Goal: Communication & Community: Answer question/provide support

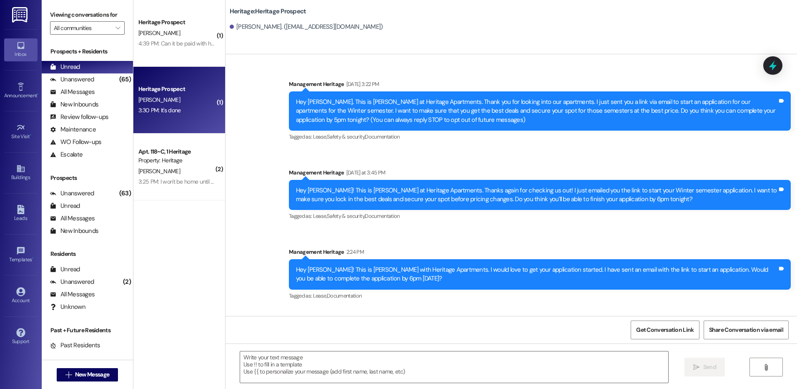
click at [187, 120] on div "Heritage Prospect J. Kopp 3:30 PM: It's done 3:30 PM: It's done" at bounding box center [179, 100] width 92 height 67
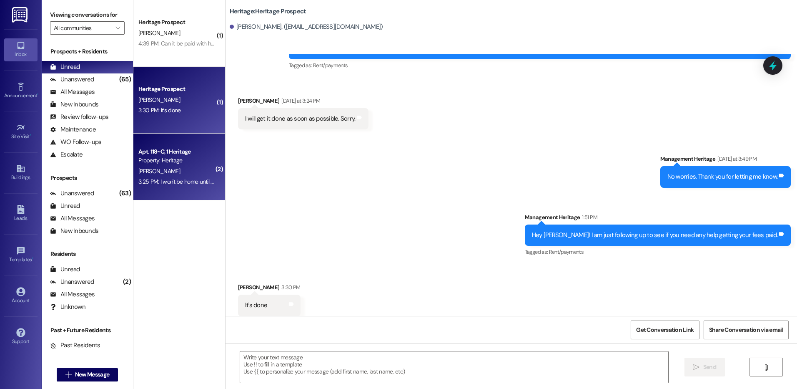
scroll to position [237, 0]
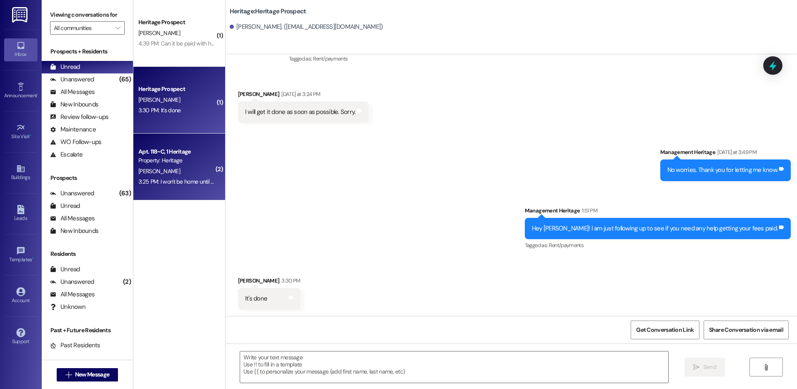
click at [190, 187] on div "Apt. 118~C, 1 Heritage Property: Heritage M. Moon 3:25 PM: I won't be home unti…" at bounding box center [179, 166] width 92 height 67
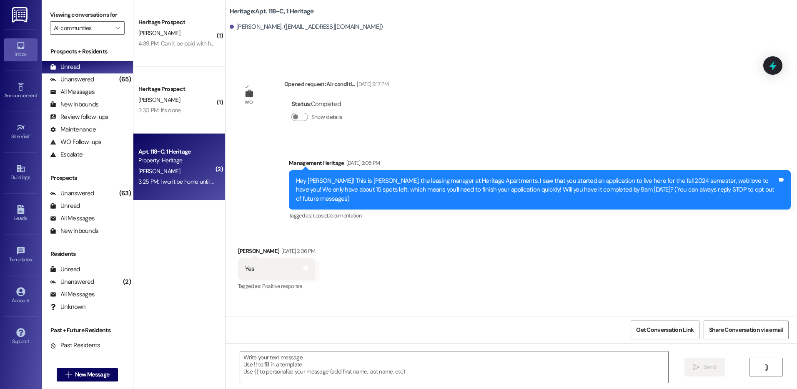
scroll to position [18627, 0]
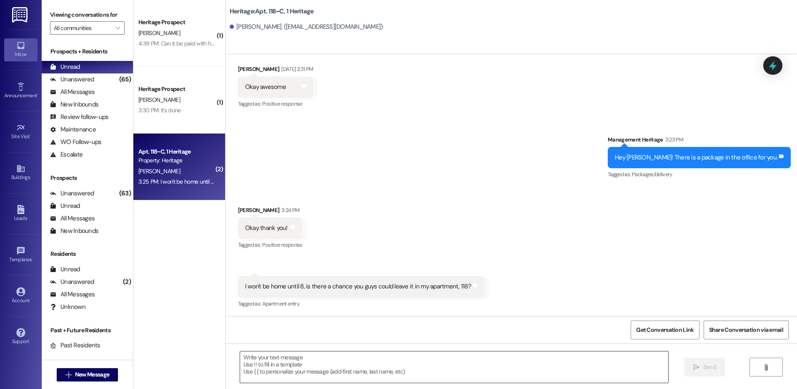
click at [333, 363] on textarea at bounding box center [454, 366] width 428 height 31
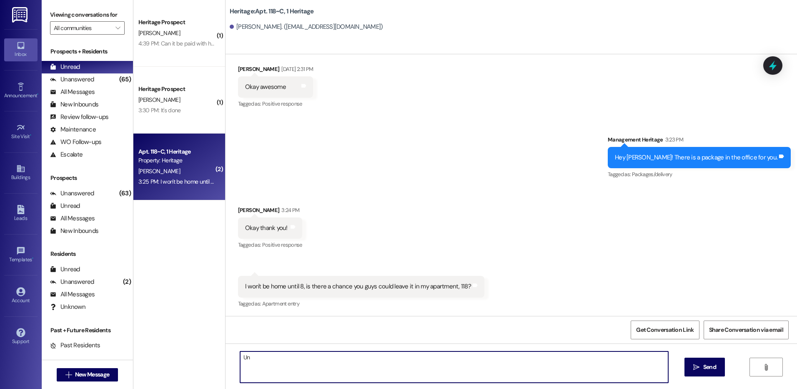
type textarea "U"
type textarea "Unfortunately, we will not be able to do that. You will need to pick it up on M…"
click at [693, 367] on icon "" at bounding box center [696, 367] width 6 height 7
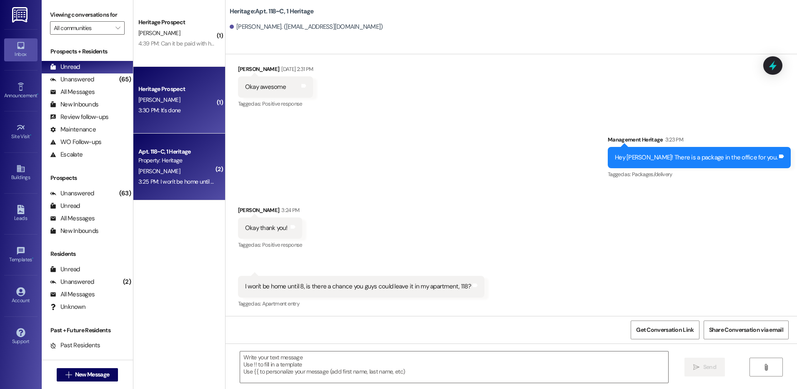
click at [188, 97] on div "J. Kopp" at bounding box center [177, 100] width 79 height 10
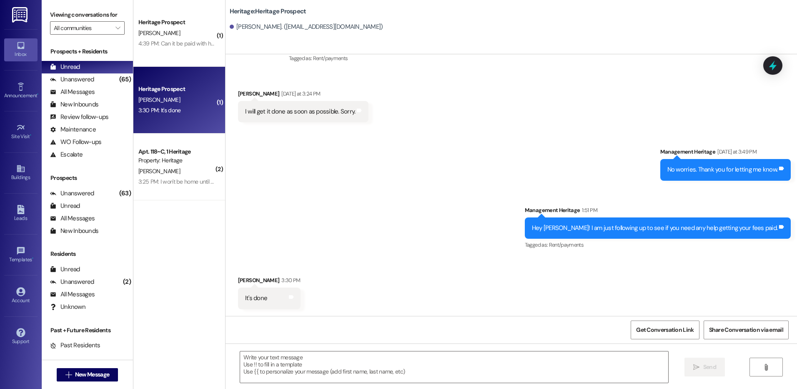
scroll to position [237, 0]
click at [254, 359] on textarea at bounding box center [454, 366] width 428 height 31
click at [333, 363] on textarea "Awesome! Thank you for paying." at bounding box center [454, 366] width 428 height 31
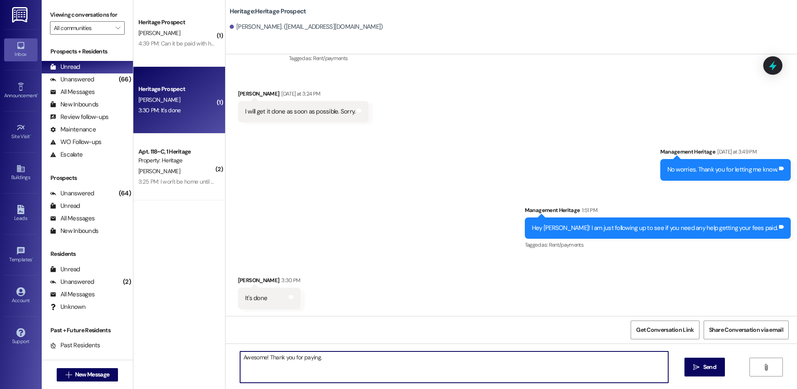
click at [325, 354] on textarea "Awesome! Thank you for paying." at bounding box center [454, 366] width 428 height 31
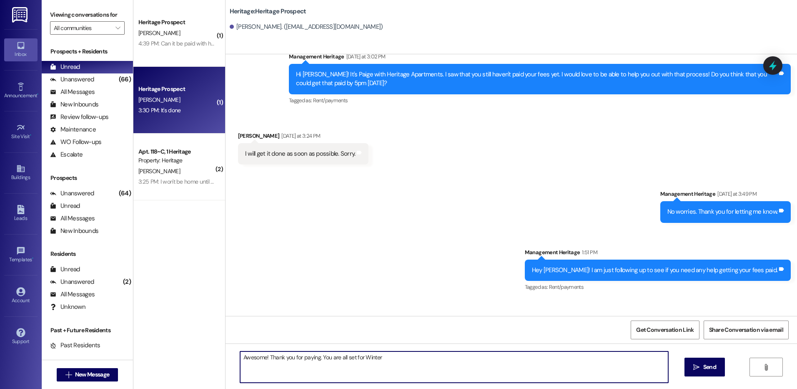
scroll to position [0, 0]
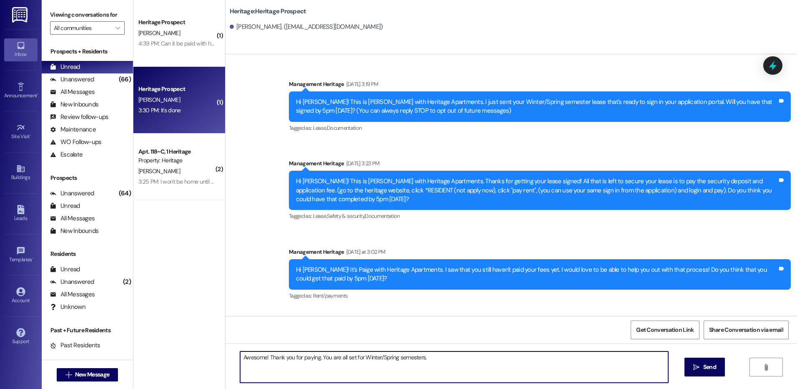
type textarea "Awesome! Thank you for paying. You are all set for Winter/Spring semesters. \"
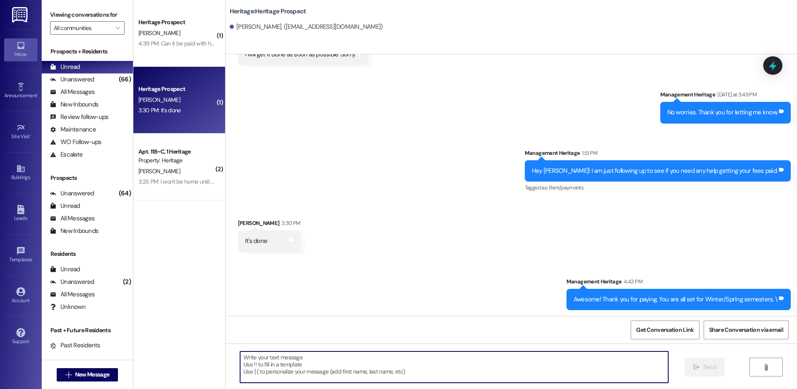
scroll to position [295, 0]
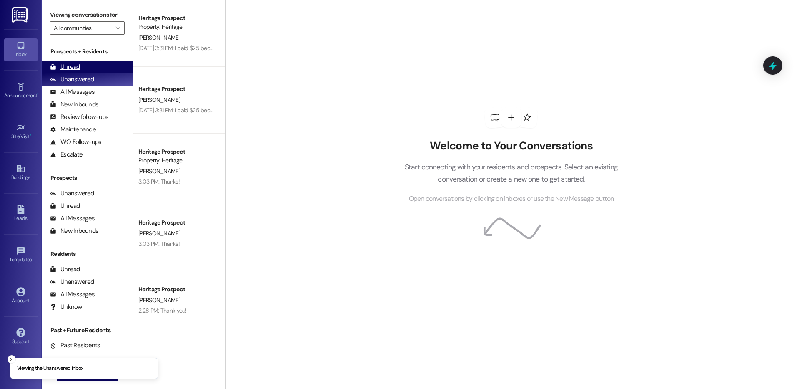
click at [107, 69] on div "Unread (0)" at bounding box center [87, 67] width 91 height 13
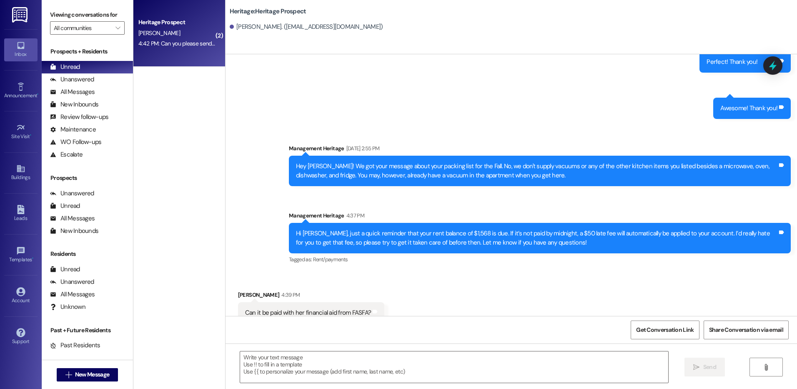
scroll to position [1060, 0]
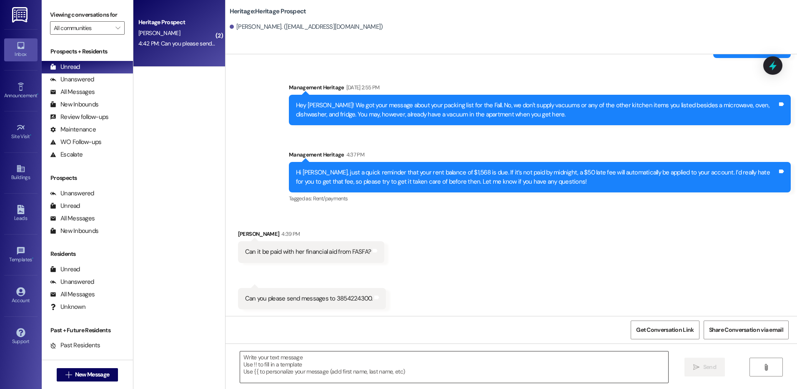
click at [278, 378] on textarea at bounding box center [454, 366] width 428 height 31
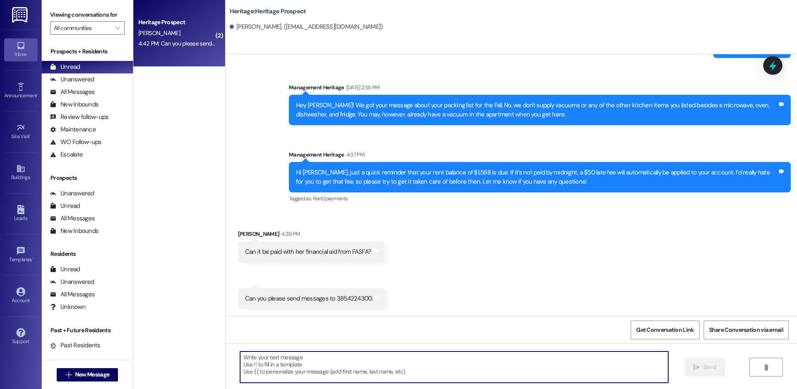
click at [313, 367] on textarea at bounding box center [454, 366] width 428 height 31
type textarea "H"
type textarea "T"
type textarea "W"
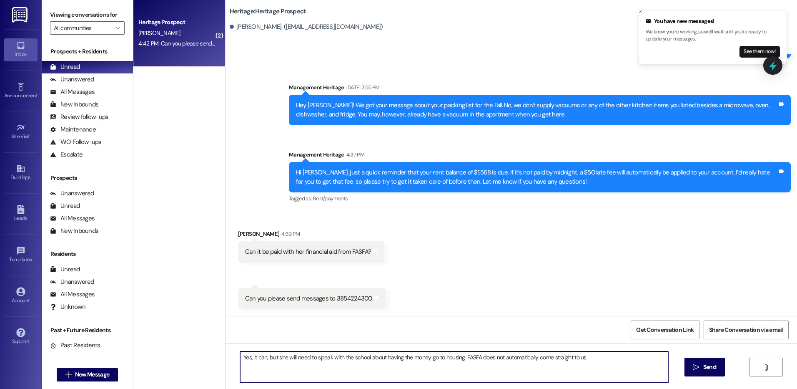
type textarea "Yes, it can, but she will need to speak with the school about having the money …"
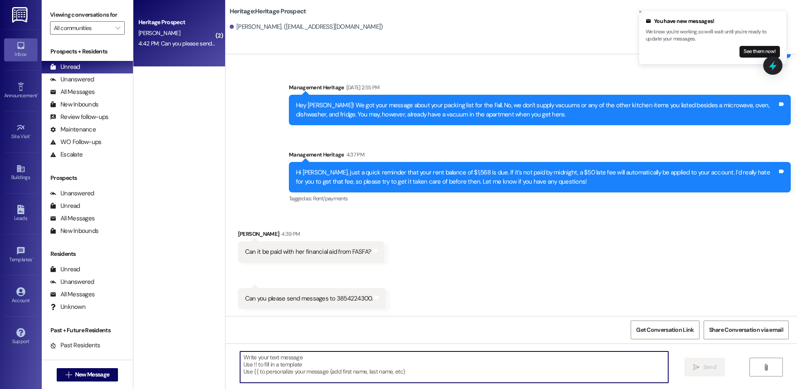
scroll to position [1060, 0]
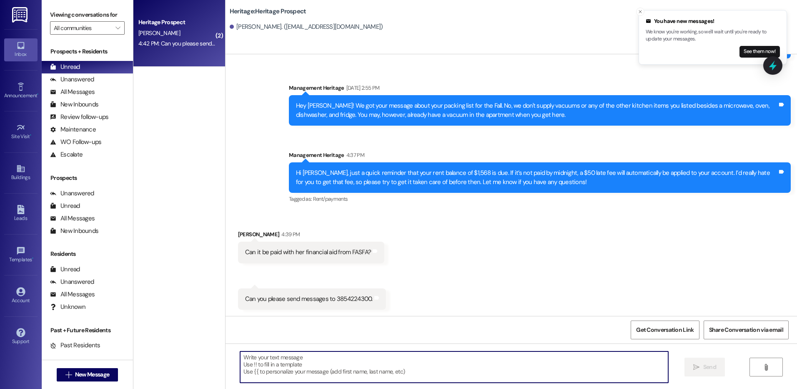
click at [354, 175] on div "Hi Isabel, just a quick reminder that your rent balance of $1,568 is due. If it…" at bounding box center [537, 177] width 482 height 18
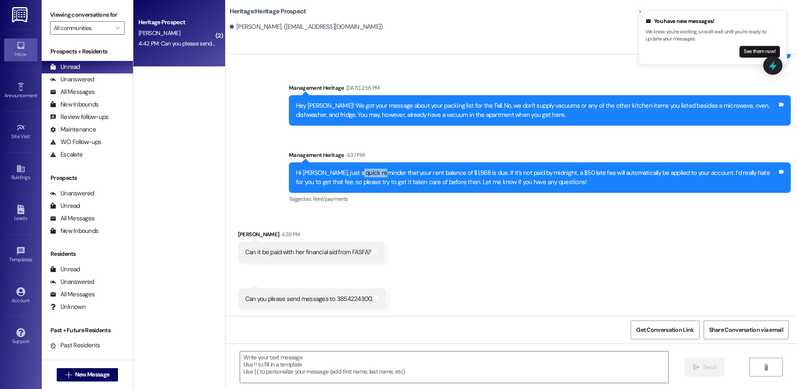
click at [354, 175] on div "Hi Isabel, just a quick reminder that your rent balance of $1,568 is due. If it…" at bounding box center [537, 177] width 482 height 18
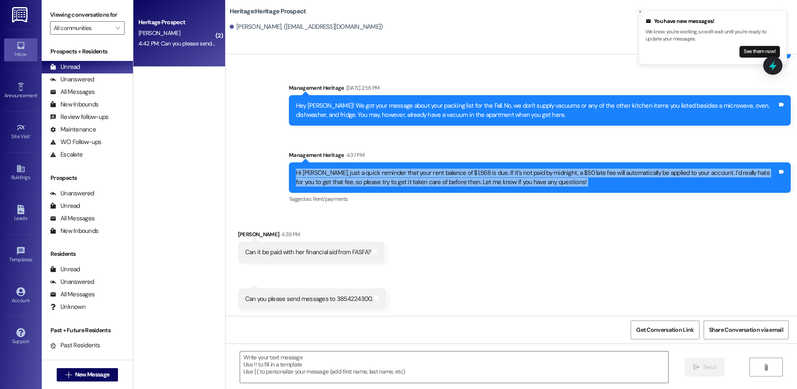
click at [354, 175] on div "Hi Isabel, just a quick reminder that your rent balance of $1,568 is due. If it…" at bounding box center [537, 177] width 482 height 18
copy div "Hi Isabel, just a quick reminder that your rent balance of $1,568 is due. If it…"
click at [26, 212] on link "Leads" at bounding box center [20, 213] width 33 height 23
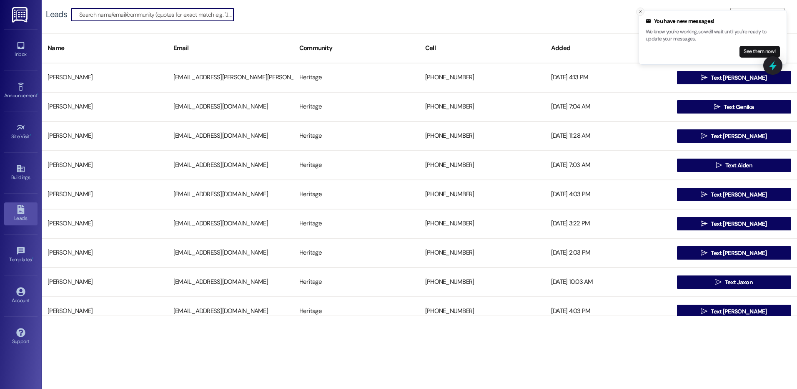
click at [641, 8] on button "Close toast" at bounding box center [640, 12] width 8 height 8
click at [765, 7] on div "Leads   Add Leads" at bounding box center [420, 14] width 756 height 29
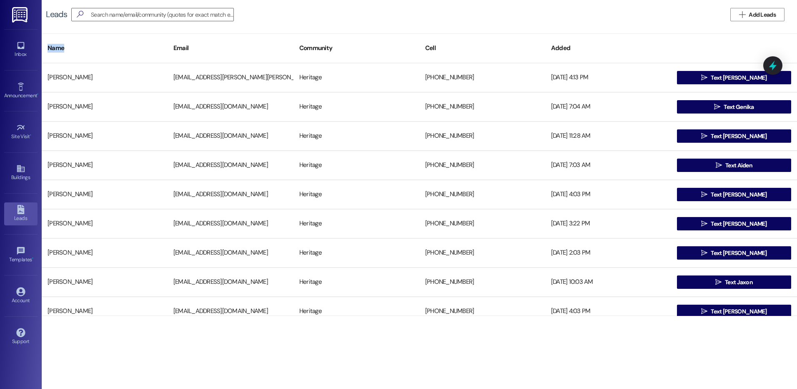
click at [765, 7] on div "Leads   Add Leads" at bounding box center [420, 14] width 756 height 29
click at [769, 14] on span "Add Leads" at bounding box center [762, 14] width 27 height 9
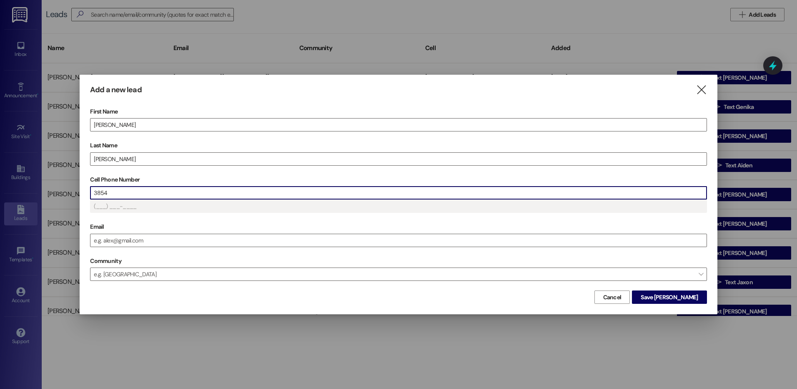
type input "(385) 4__-____"
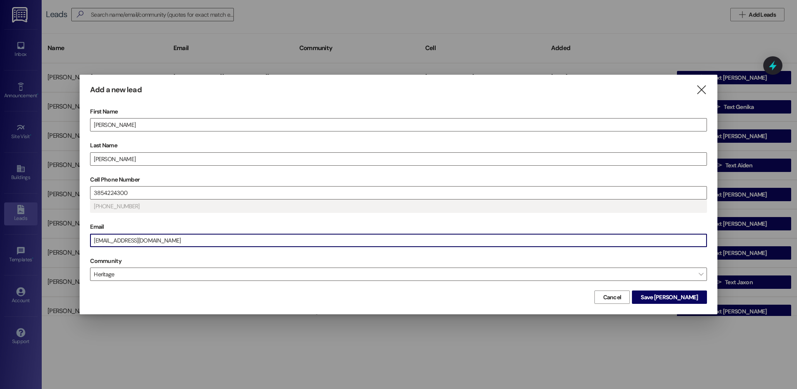
drag, startPoint x: 694, startPoint y: 299, endPoint x: 688, endPoint y: 320, distance: 21.2
click at [694, 299] on span "Save Isabel" at bounding box center [669, 297] width 57 height 9
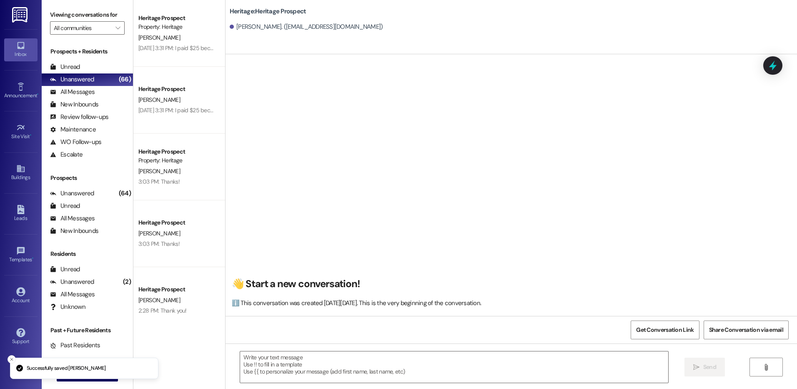
scroll to position [0, 0]
click at [277, 362] on textarea at bounding box center [454, 366] width 428 height 31
paste textarea "Hi Isabel, just a quick reminder that your rent balance of $1,568 is due. If it…"
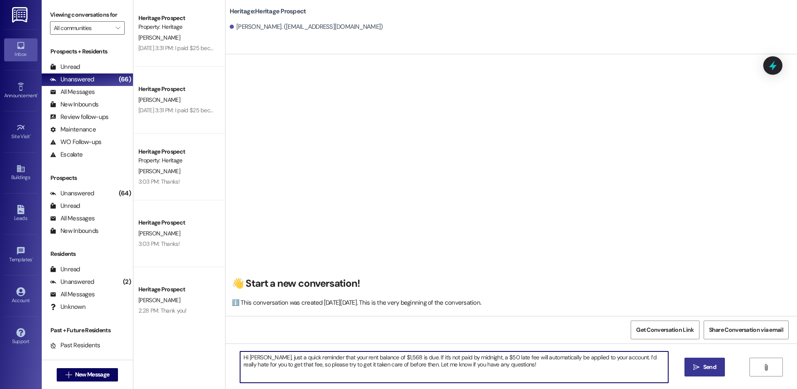
type textarea "Hi Isabel, just a quick reminder that your rent balance of $1,568 is due. If it…"
click at [709, 364] on span "Send" at bounding box center [709, 366] width 13 height 9
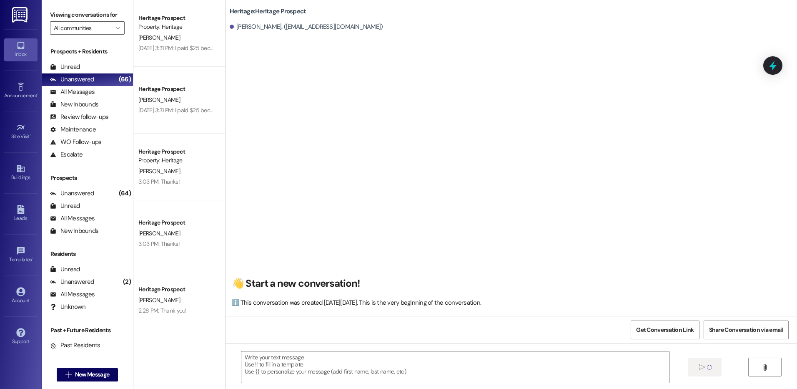
scroll to position [0, 0]
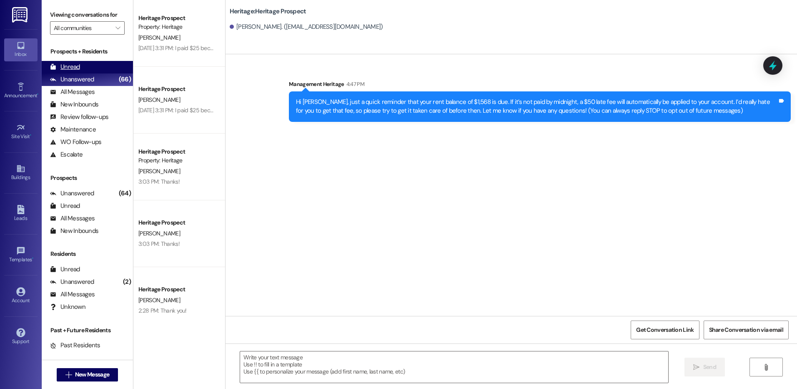
click at [102, 69] on div "Unread (0)" at bounding box center [87, 67] width 91 height 13
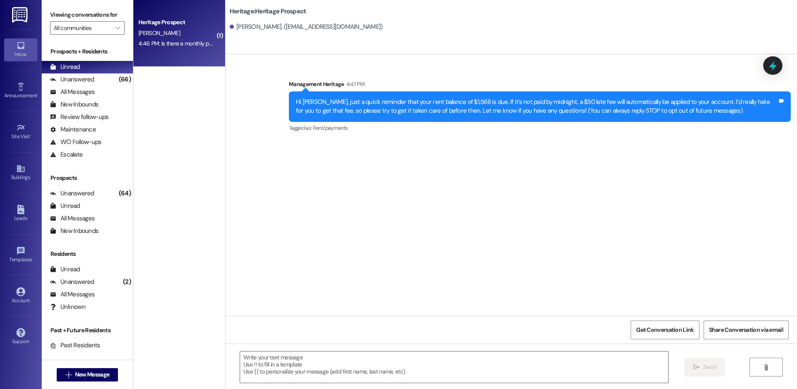
click at [175, 33] on div "O. winters" at bounding box center [177, 33] width 79 height 10
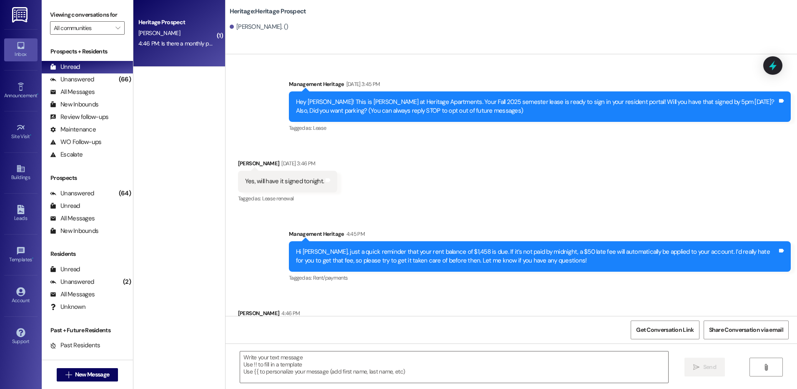
scroll to position [32, 0]
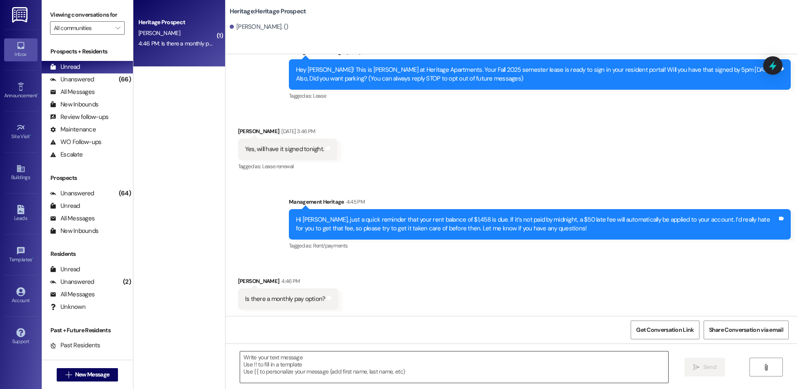
click at [289, 361] on textarea at bounding box center [454, 366] width 428 height 31
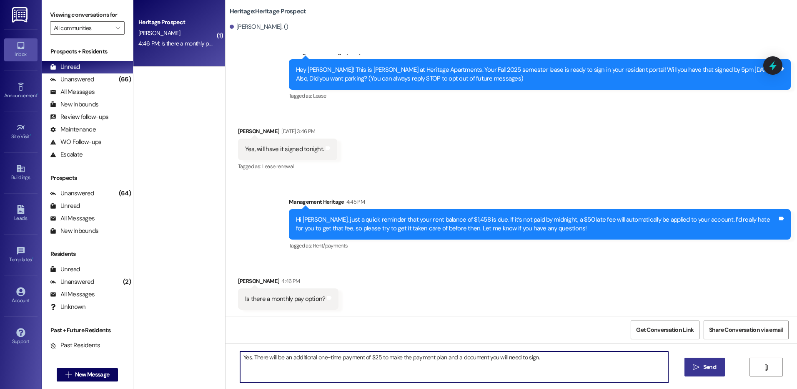
type textarea "Yes. There will be an additional one-time payment of $25 to make the payment pl…"
click at [718, 369] on button " Send" at bounding box center [705, 366] width 40 height 19
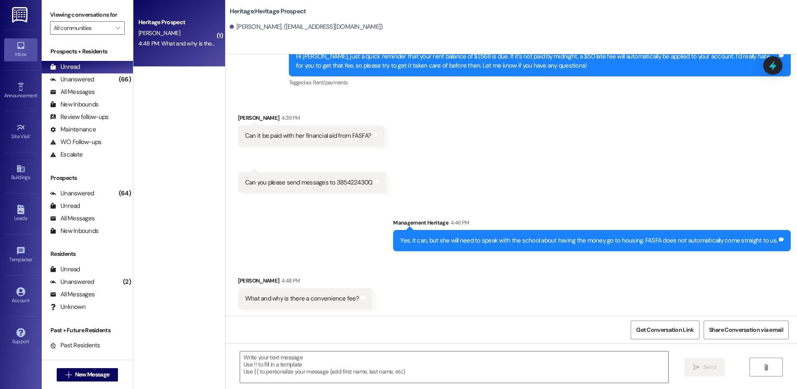
scroll to position [1177, 0]
click at [332, 365] on textarea at bounding box center [454, 366] width 428 height 31
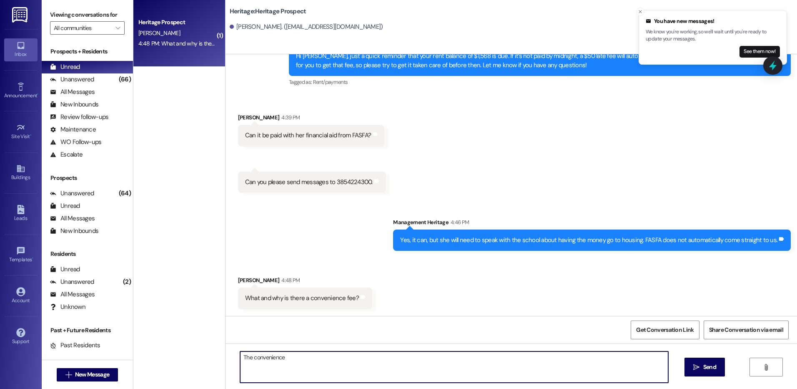
click at [330, 364] on textarea "The convenience" at bounding box center [454, 366] width 428 height 31
type textarea "The convenience fee is not something we charge. That is charged through the pay…"
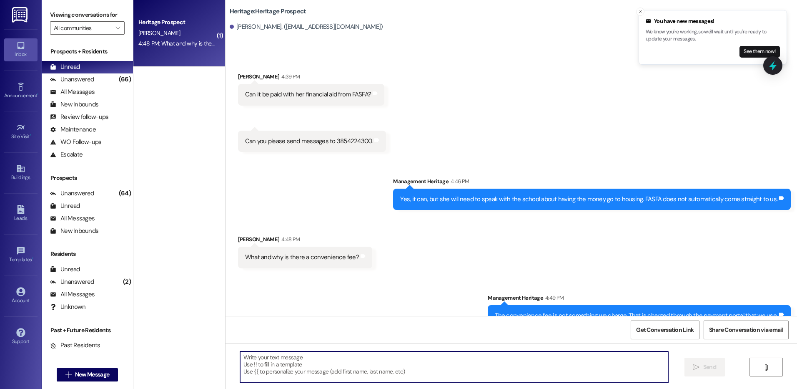
scroll to position [1235, 0]
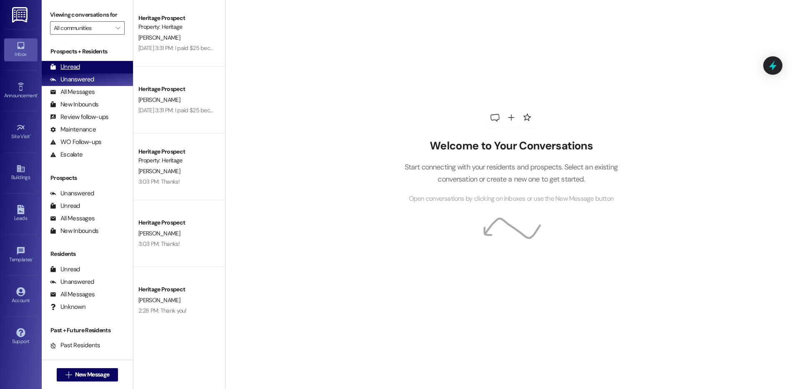
drag, startPoint x: 80, startPoint y: 65, endPoint x: 89, endPoint y: 65, distance: 8.8
click at [80, 65] on div "Unread (0)" at bounding box center [87, 67] width 91 height 13
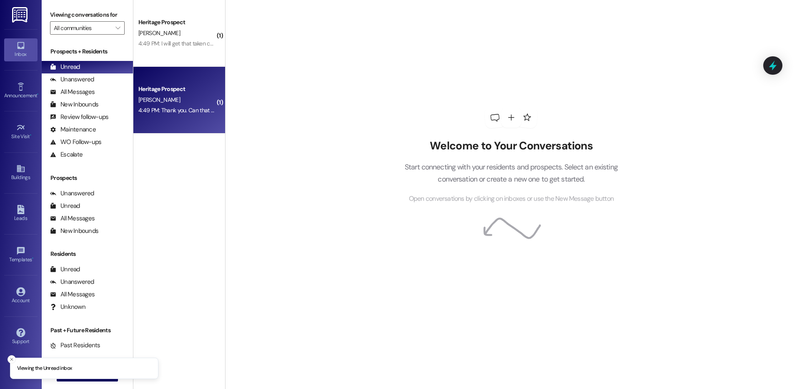
click at [179, 105] on div "4:49 PM: Thank you. Can that be done through the portal? 4:49 PM: Thank you. Ca…" at bounding box center [177, 110] width 79 height 10
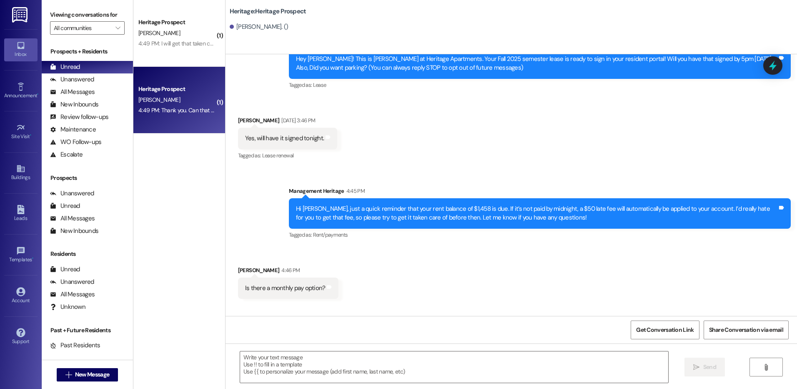
scroll to position [161, 0]
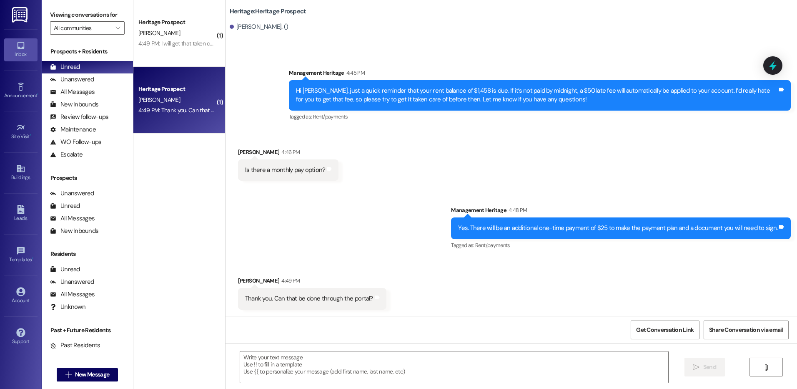
click at [326, 348] on div " Send " at bounding box center [512, 374] width 572 height 63
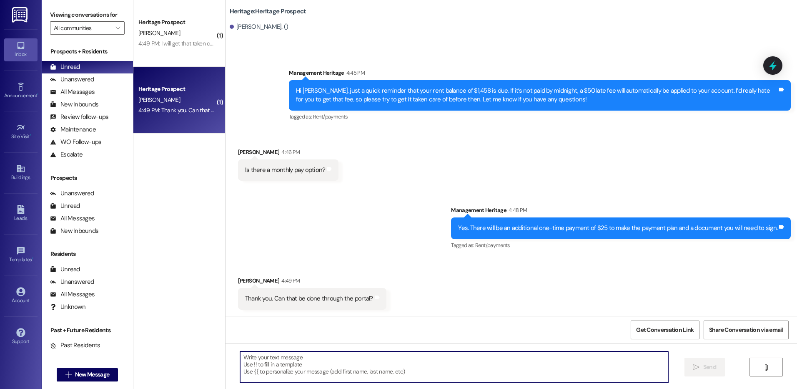
click at [331, 369] on textarea at bounding box center [454, 366] width 428 height 31
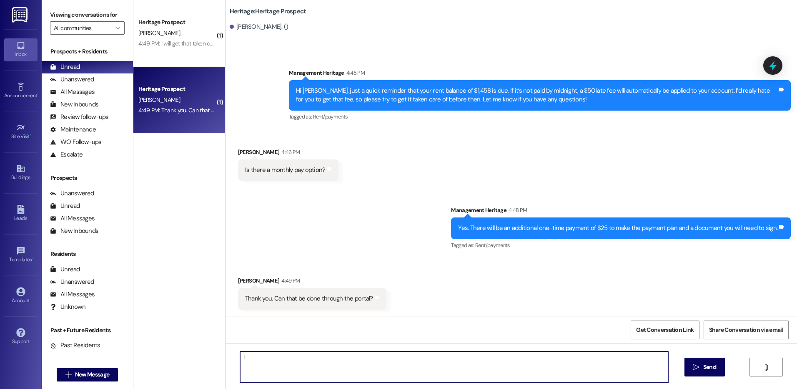
type textarea "I"
type textarea "Yes. I just sent you the document to sign for your payment plan and the balance…"
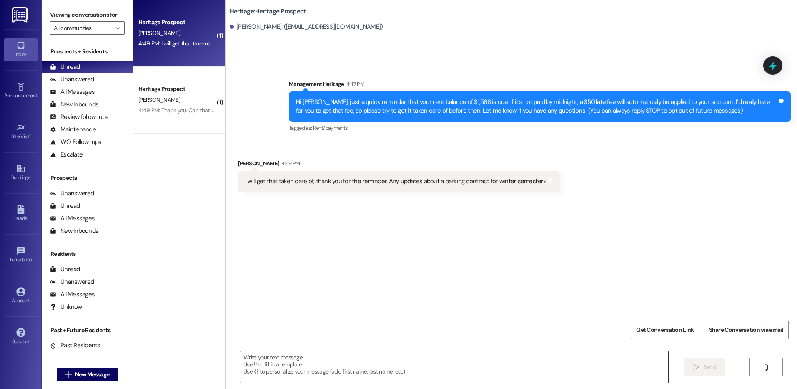
click at [303, 375] on textarea at bounding box center [454, 366] width 428 height 31
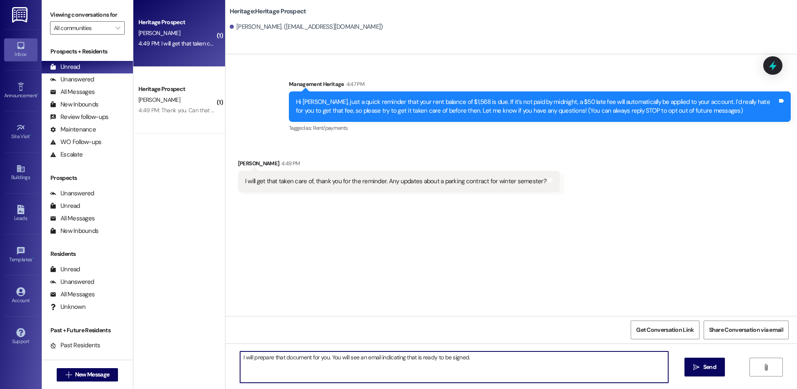
type textarea "I will prepare that document for you. You will see an email indicating that is …"
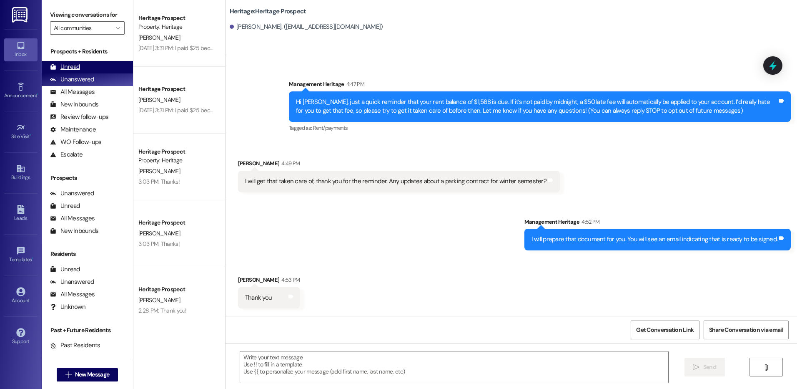
click at [61, 62] on div "Unread (0)" at bounding box center [87, 67] width 91 height 13
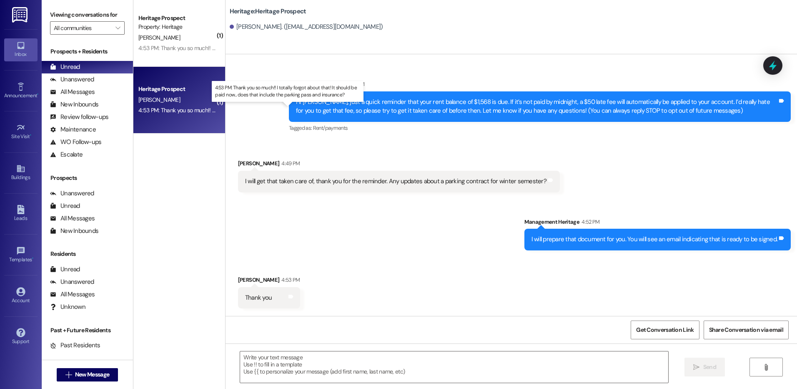
click at [194, 110] on div "4:53 PM: Thank you so much!! I totally forgot about that! It should be paid now…" at bounding box center [295, 110] width 315 height 8
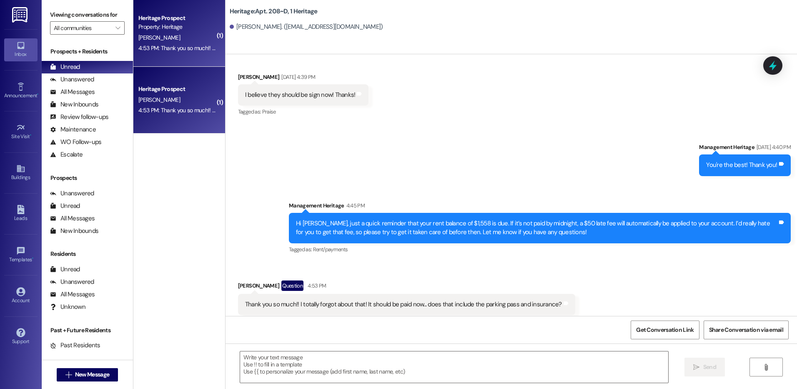
scroll to position [11336, 0]
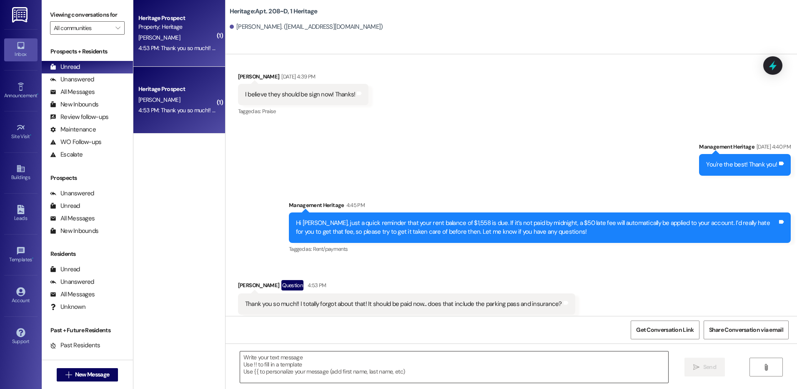
click at [244, 357] on textarea at bounding box center [454, 366] width 428 height 31
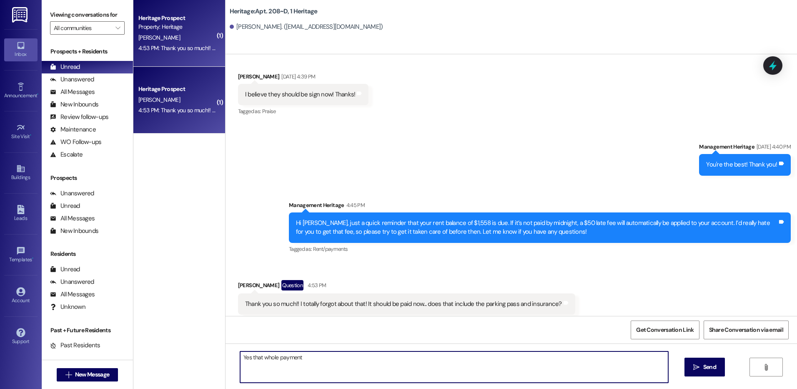
drag, startPoint x: 310, startPoint y: 357, endPoint x: 225, endPoint y: 357, distance: 85.1
click at [226, 357] on div "Yes that whole payment  Send " at bounding box center [512, 374] width 572 height 63
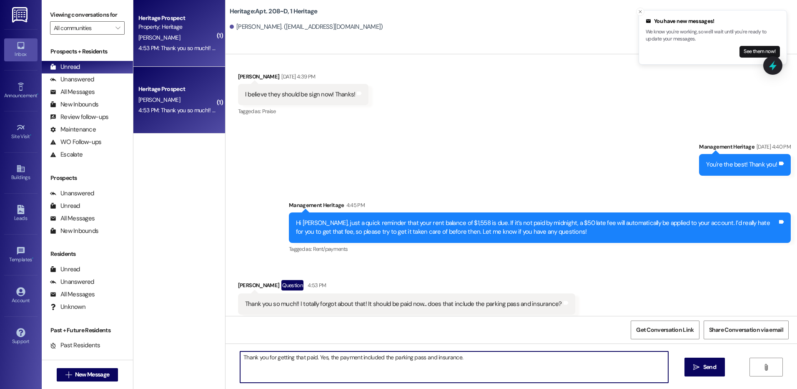
type textarea "Thank you for getting that paid. Yes, the payment included the parking pass and…"
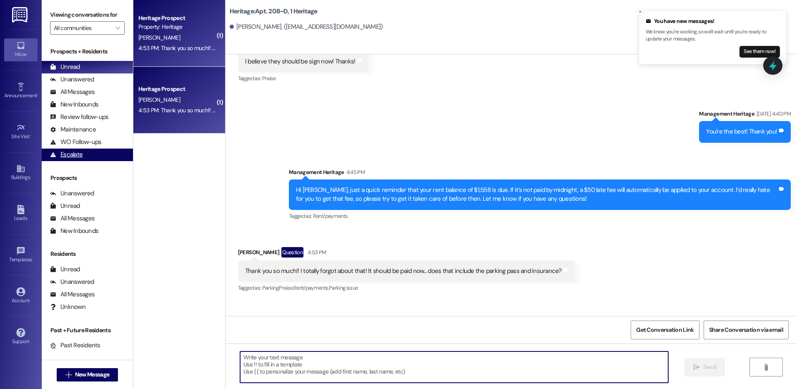
scroll to position [11394, 0]
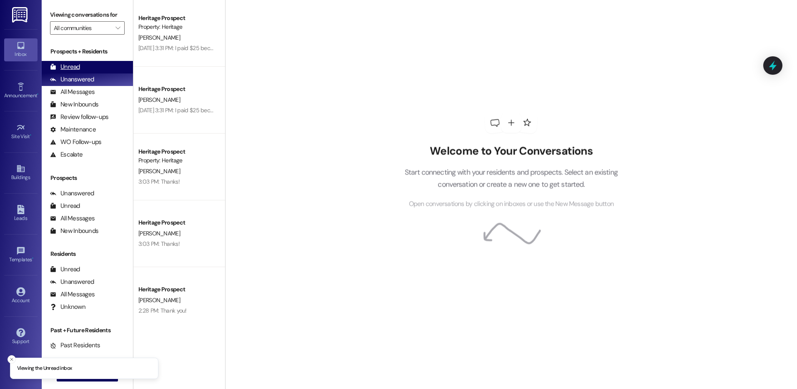
drag, startPoint x: 75, startPoint y: 66, endPoint x: 95, endPoint y: 66, distance: 20.9
click at [75, 66] on div "Unread" at bounding box center [65, 67] width 30 height 9
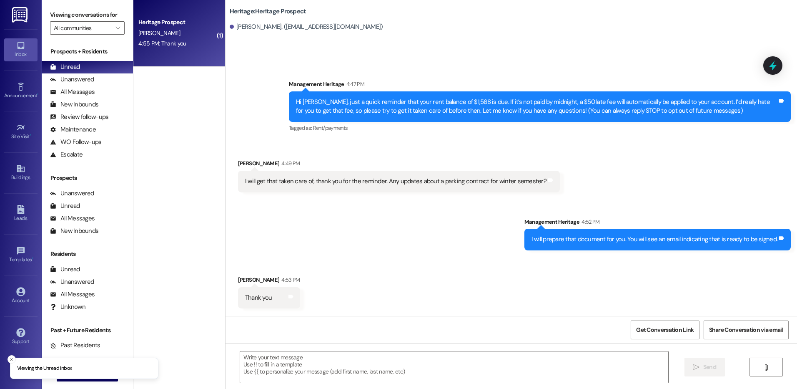
click at [166, 39] on div "4:55 PM: Thank you 4:55 PM: Thank you" at bounding box center [177, 43] width 79 height 10
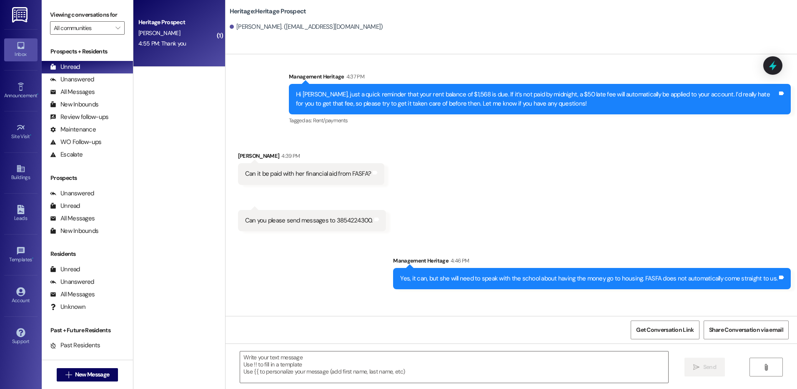
scroll to position [1305, 0]
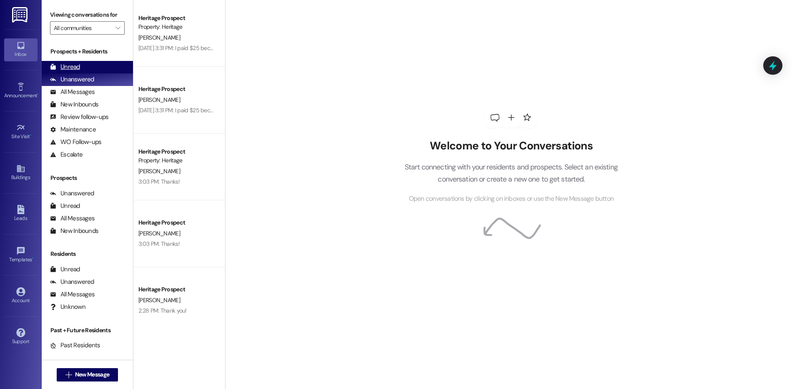
click at [96, 66] on div "Unread (0)" at bounding box center [87, 67] width 91 height 13
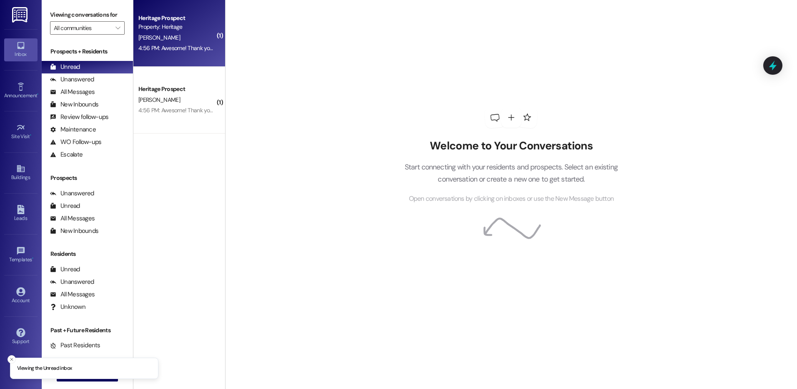
click at [170, 42] on div "[PERSON_NAME]" at bounding box center [177, 38] width 79 height 10
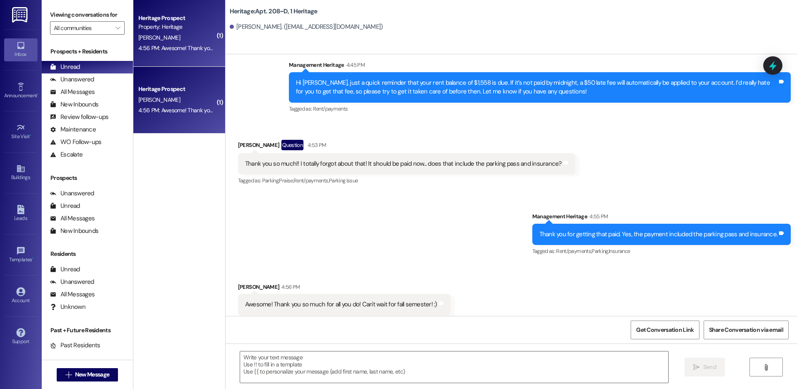
scroll to position [11476, 0]
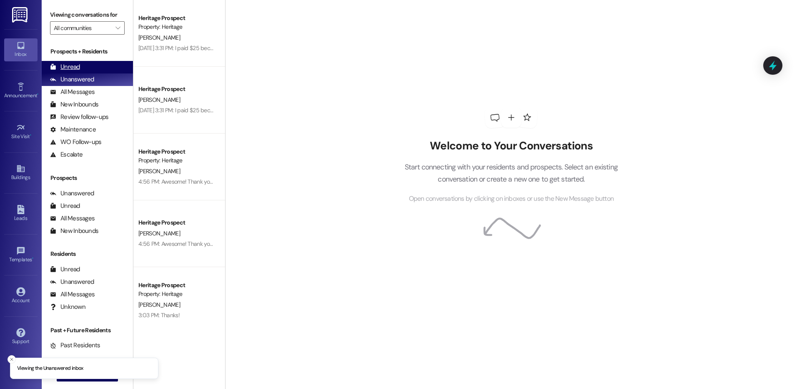
click at [79, 67] on div "Unread" at bounding box center [65, 67] width 30 height 9
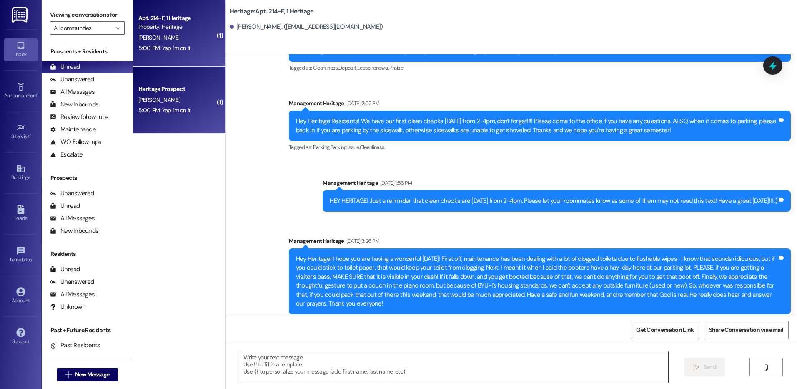
click at [276, 377] on textarea at bounding box center [454, 366] width 428 height 31
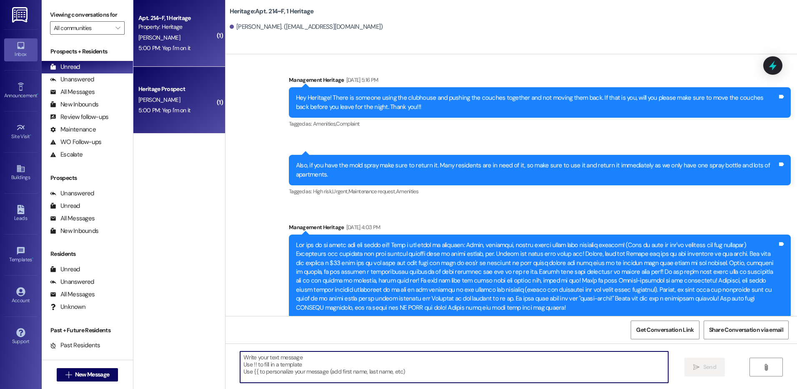
scroll to position [7387, 0]
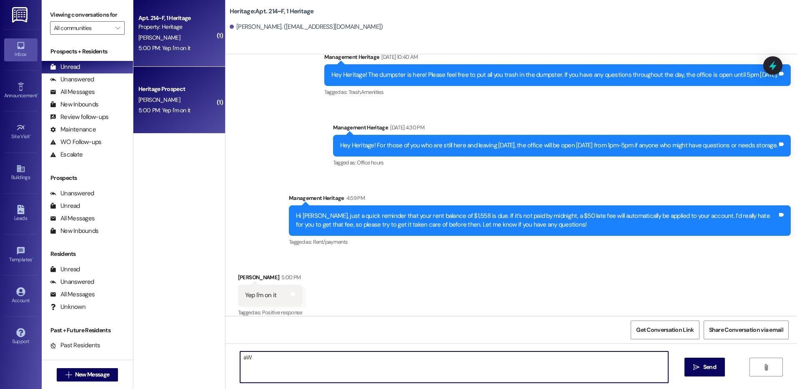
type textarea "a"
type textarea "Awesome! Thank you!"
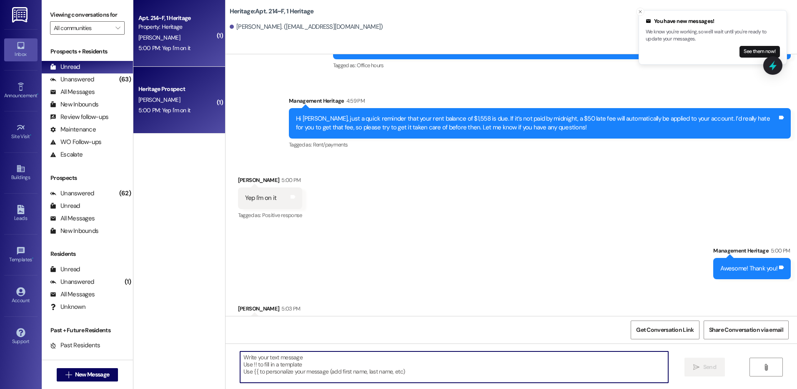
scroll to position [7503, 0]
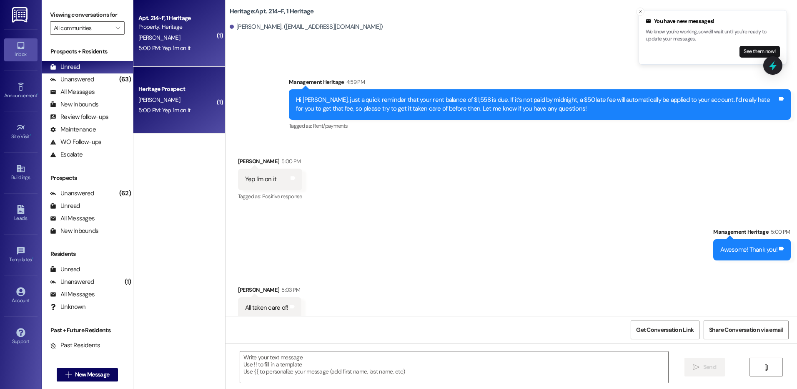
drag, startPoint x: 255, startPoint y: 184, endPoint x: 200, endPoint y: 169, distance: 56.8
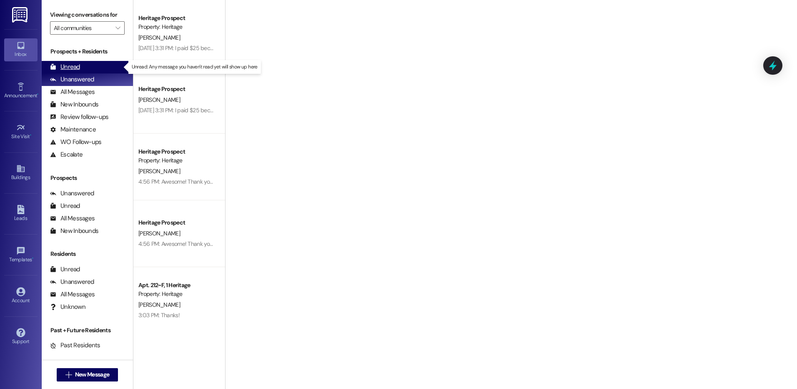
click at [93, 63] on div "Unread (0)" at bounding box center [87, 67] width 91 height 13
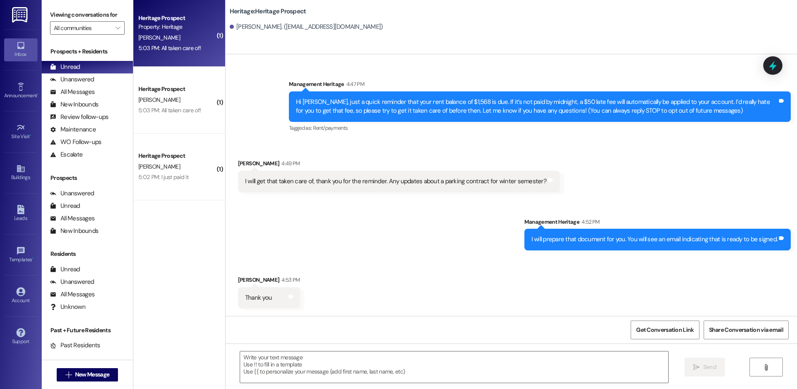
click at [200, 46] on div "5:03 PM: All taken care of! 5:03 PM: All taken care of!" at bounding box center [177, 48] width 79 height 10
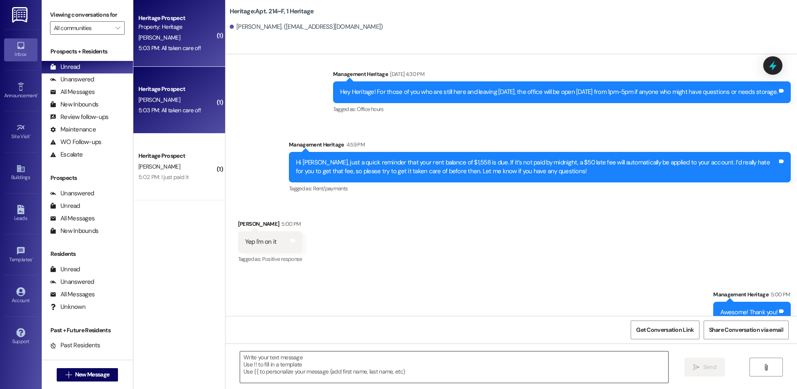
scroll to position [7515, 0]
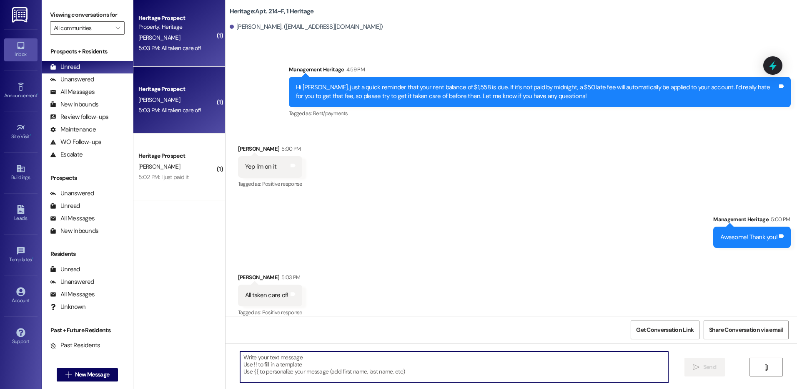
click at [250, 363] on textarea at bounding box center [454, 366] width 428 height 31
type textarea "You're the man!"
